Goal: Use online tool/utility: Utilize a website feature to perform a specific function

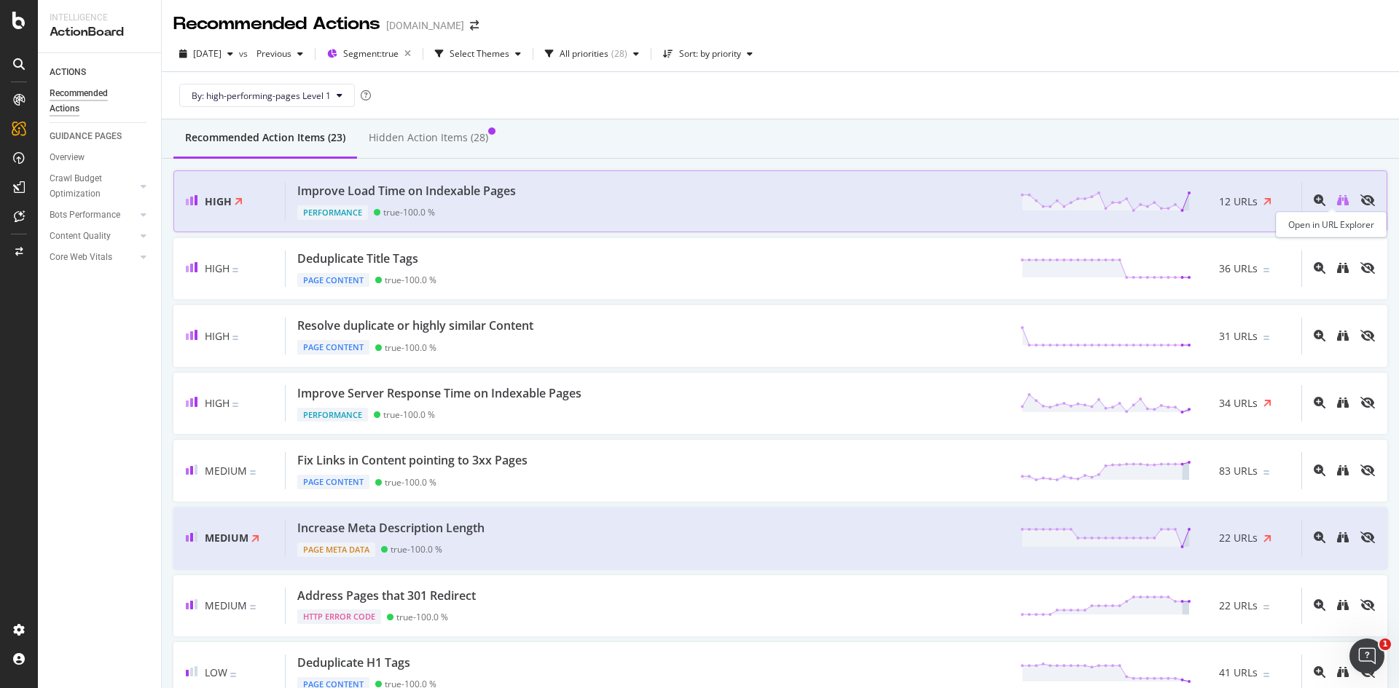
click at [1337, 200] on icon "binoculars" at bounding box center [1343, 201] width 12 height 12
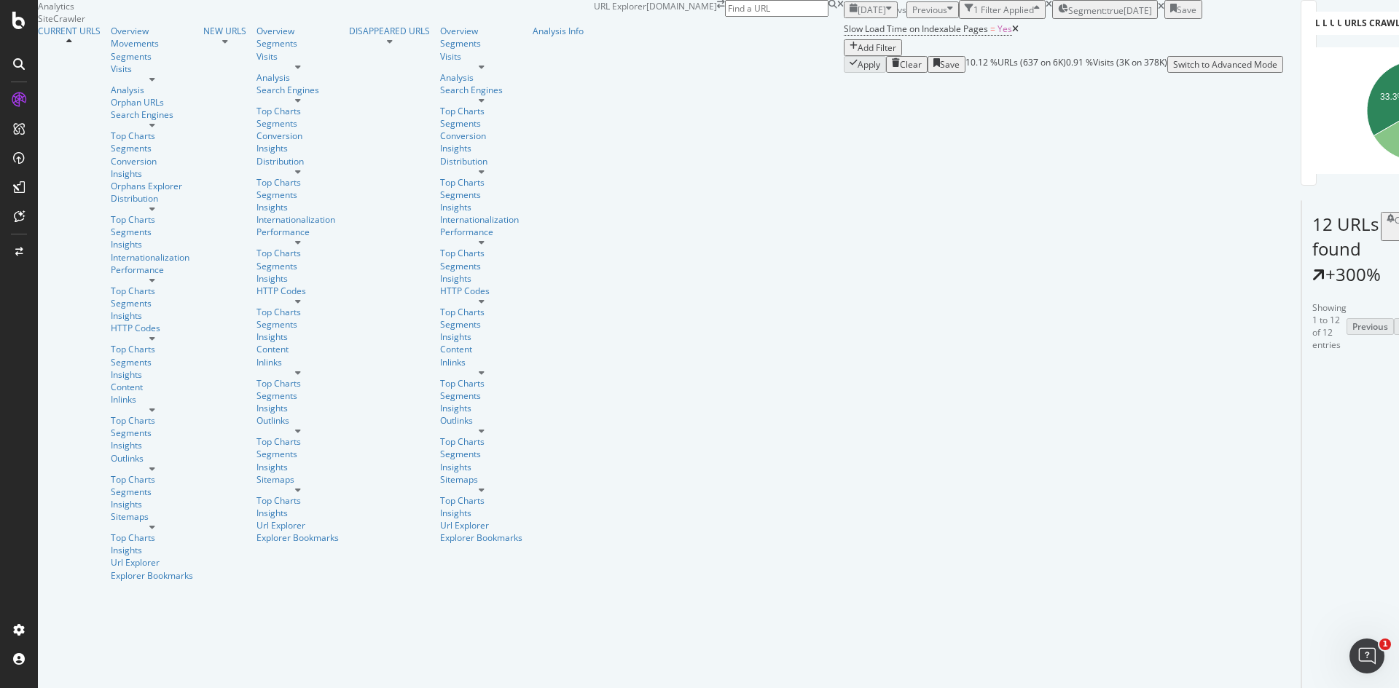
click at [1277, 71] on div "Switch to Advanced Mode" at bounding box center [1225, 64] width 104 height 12
click at [1286, 71] on div "Switch back to Simple mode" at bounding box center [1229, 64] width 113 height 12
click at [1277, 71] on div "Switch to Advanced Mode" at bounding box center [1225, 64] width 104 height 12
click at [1286, 71] on div "Switch back to Simple mode" at bounding box center [1229, 64] width 113 height 12
